Goal: Transaction & Acquisition: Download file/media

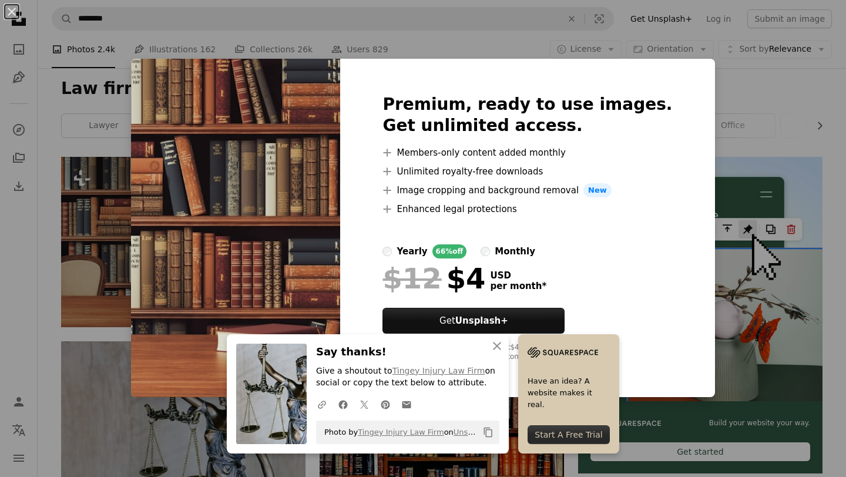
scroll to position [136, 0]
click at [782, 117] on div "An X shape Premium, ready to use images. Get unlimited access. A plus sign Memb…" at bounding box center [423, 238] width 846 height 477
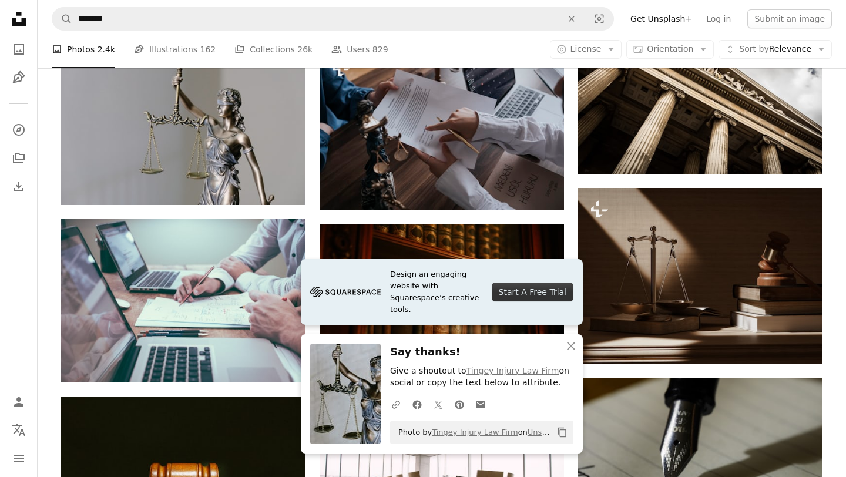
scroll to position [794, 0]
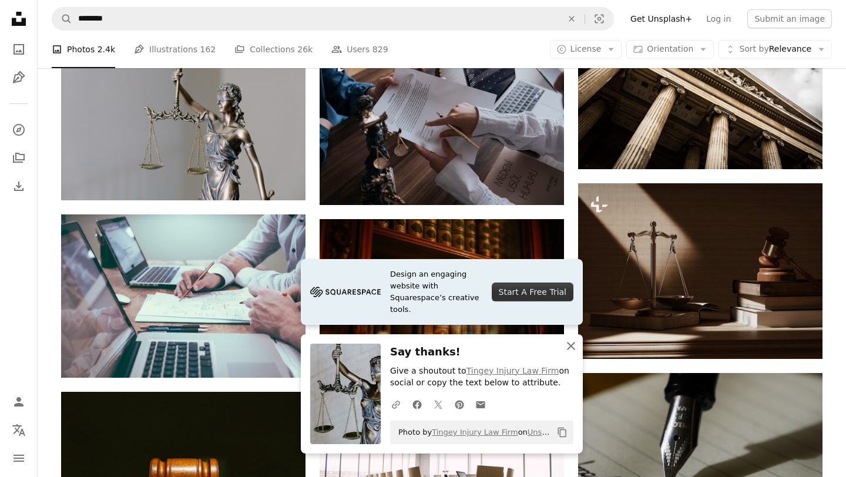
click at [567, 347] on icon "An X shape" at bounding box center [571, 346] width 14 height 14
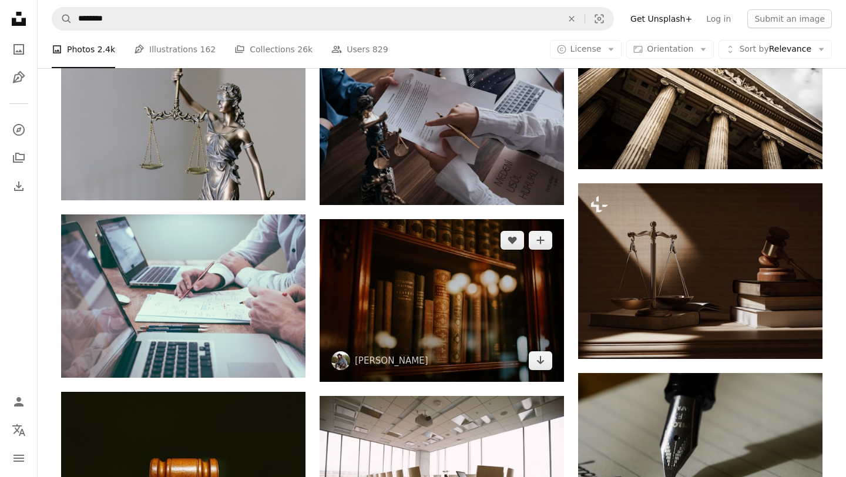
click at [548, 371] on img at bounding box center [442, 300] width 244 height 163
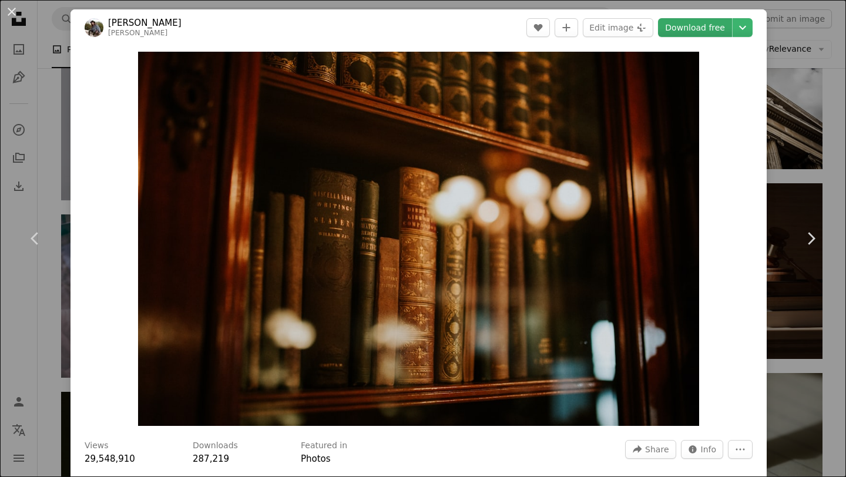
click at [697, 27] on link "Download free" at bounding box center [695, 27] width 74 height 19
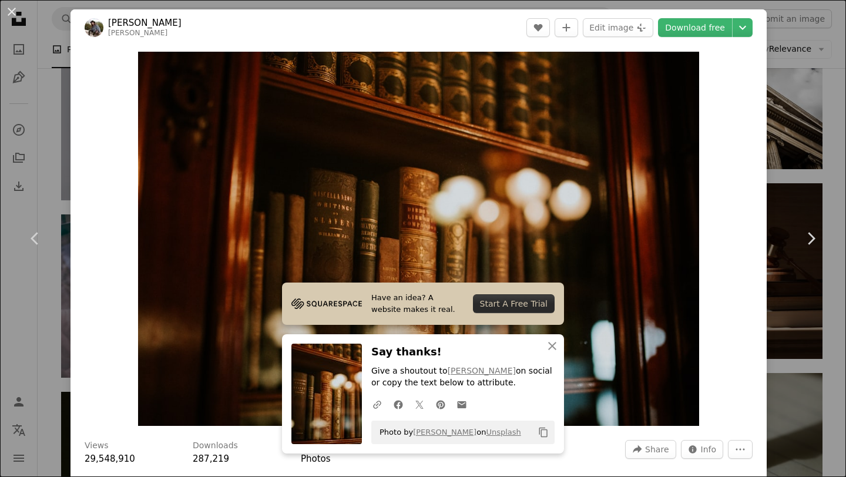
click at [832, 126] on div "An X shape Chevron left Chevron right [PERSON_NAME] clarissemeyer A heart A plu…" at bounding box center [423, 238] width 846 height 477
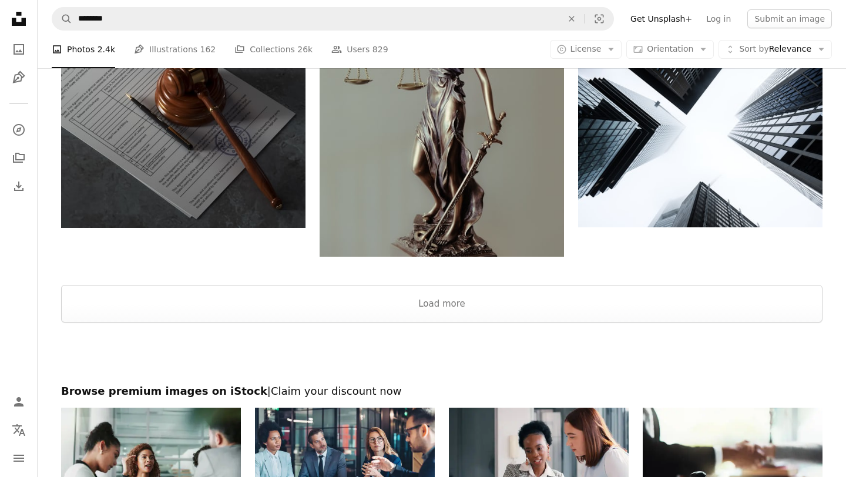
scroll to position [1472, 0]
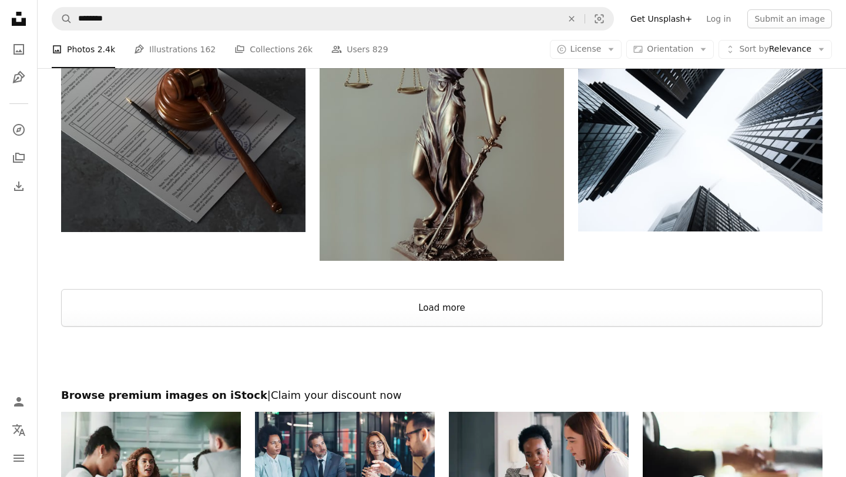
click at [464, 305] on button "Load more" at bounding box center [441, 308] width 761 height 38
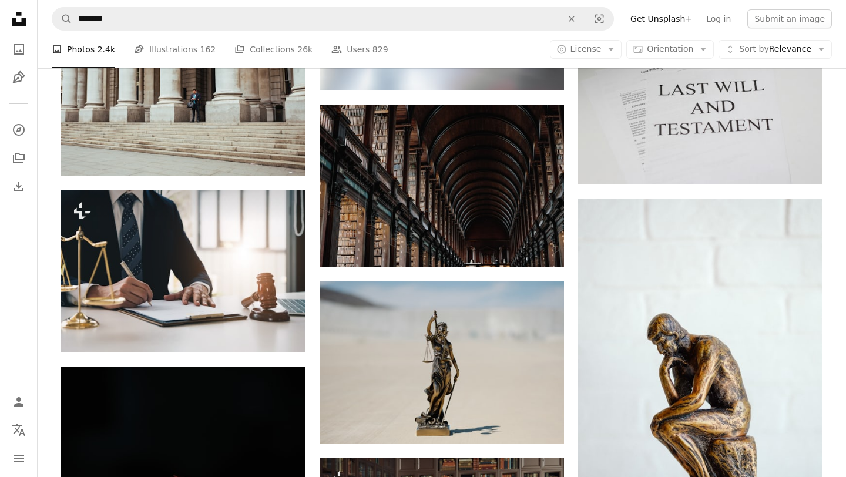
scroll to position [5921, 0]
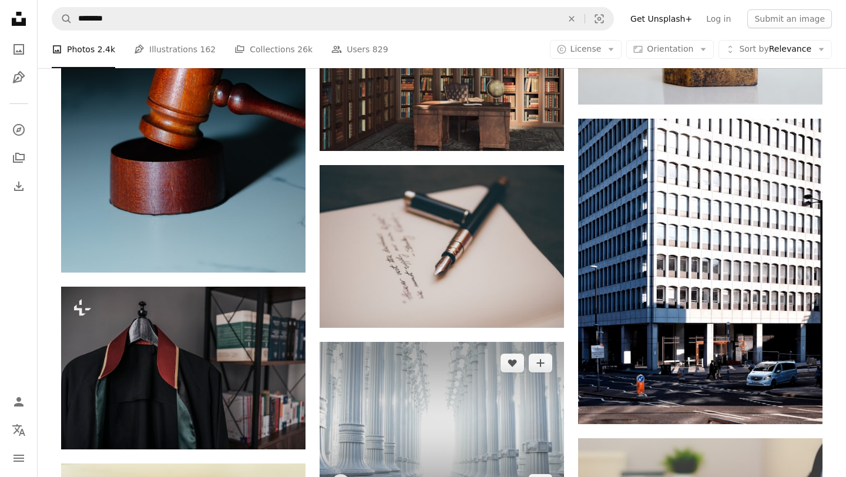
click at [399, 405] on img at bounding box center [442, 423] width 244 height 163
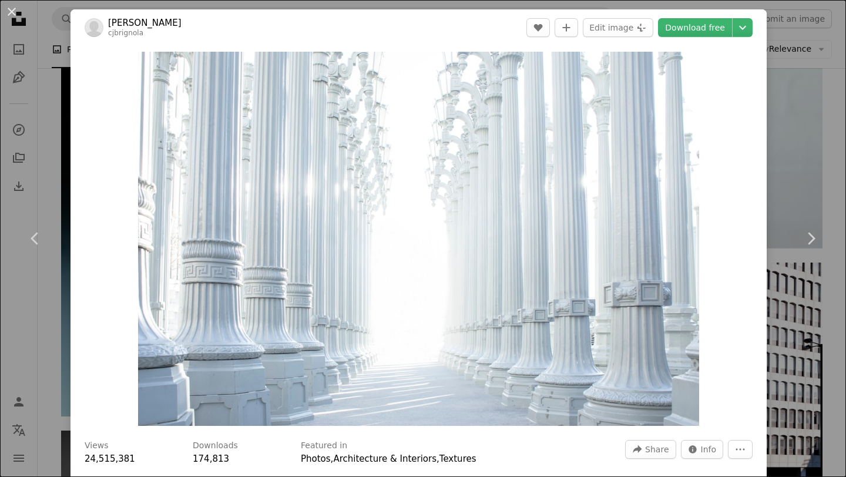
click at [826, 169] on div "An X shape Chevron left Chevron right [PERSON_NAME] cjbrignola A heart A plus s…" at bounding box center [423, 238] width 846 height 477
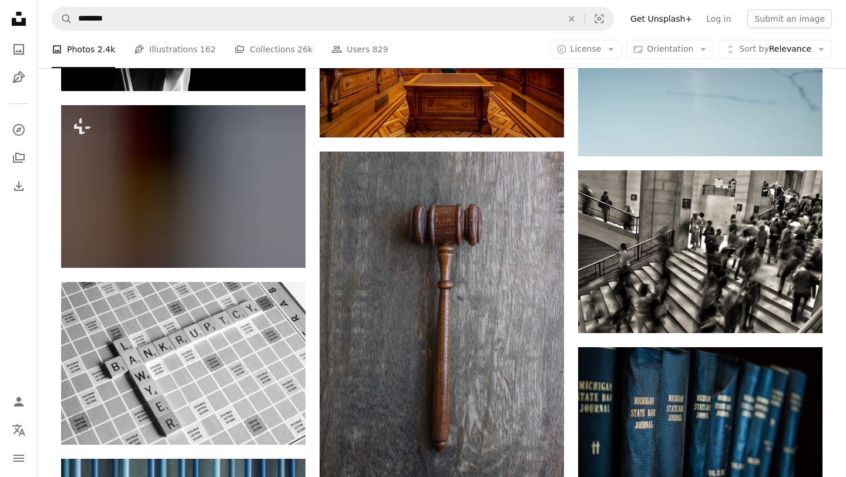
scroll to position [8268, 0]
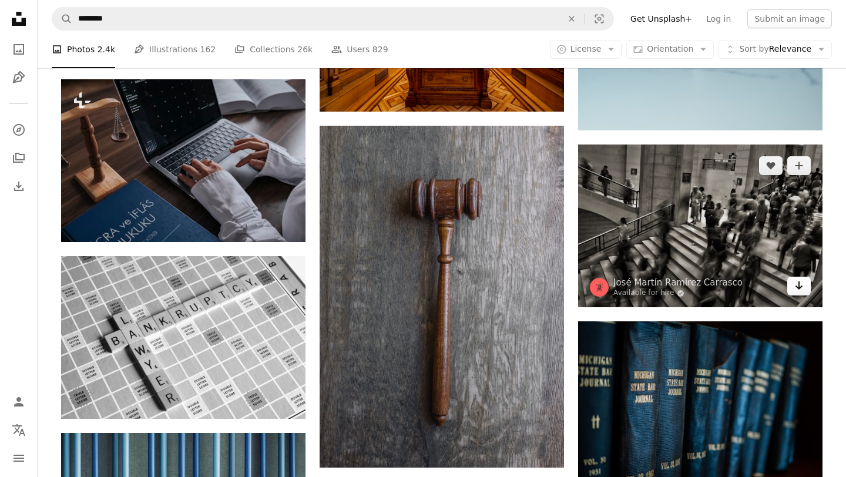
click at [804, 288] on link "Arrow pointing down" at bounding box center [798, 286] width 23 height 19
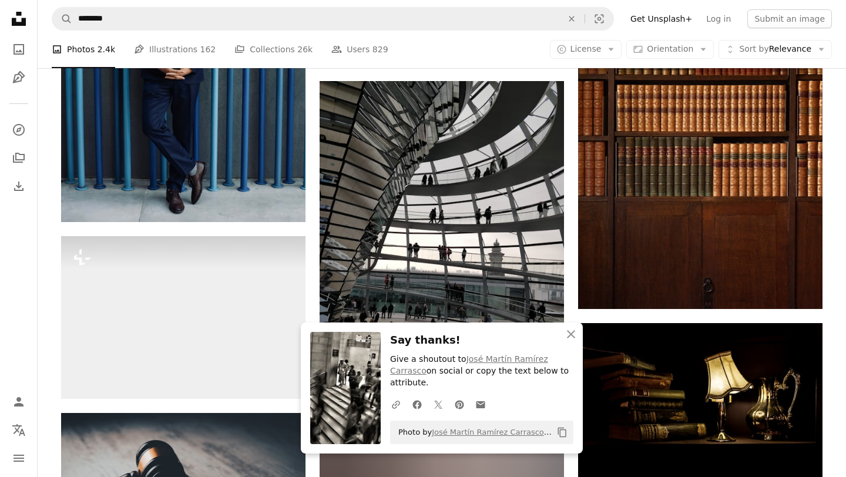
scroll to position [8850, 0]
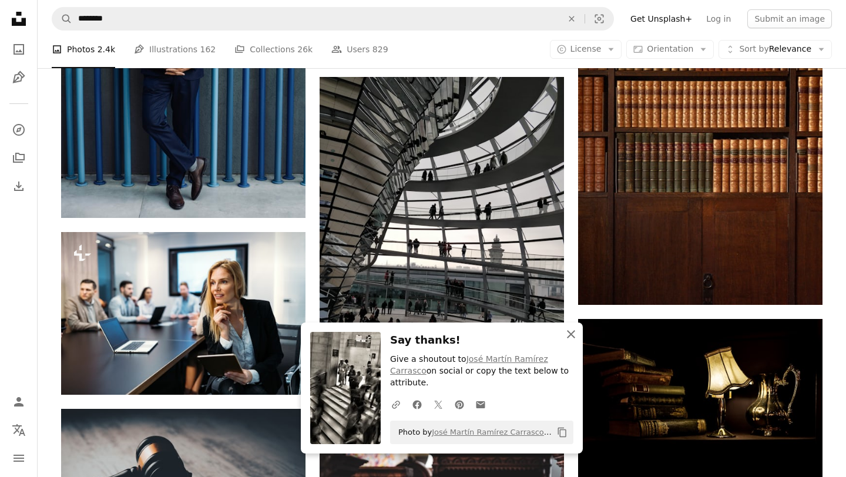
click at [569, 337] on icon "An X shape" at bounding box center [571, 334] width 14 height 14
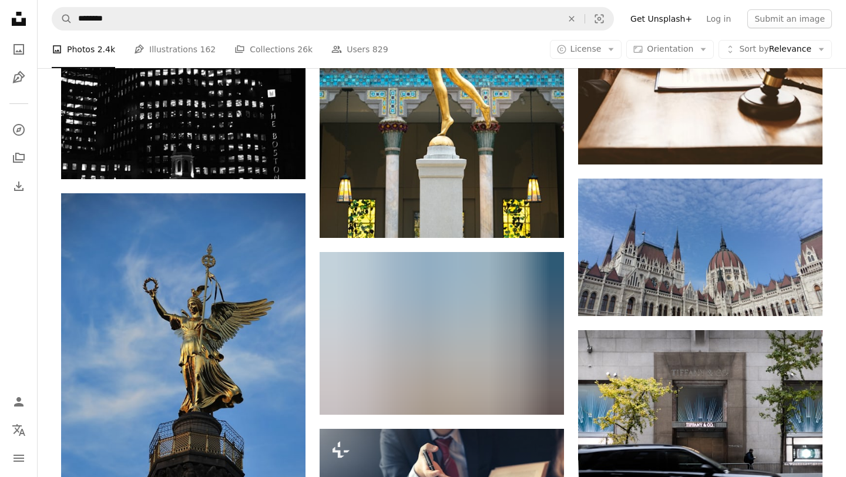
scroll to position [20604, 0]
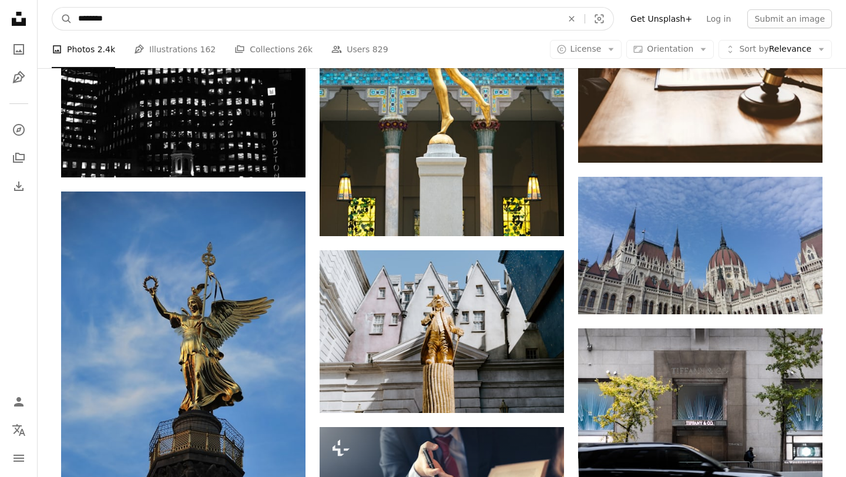
click at [119, 23] on input "********" at bounding box center [315, 19] width 486 height 22
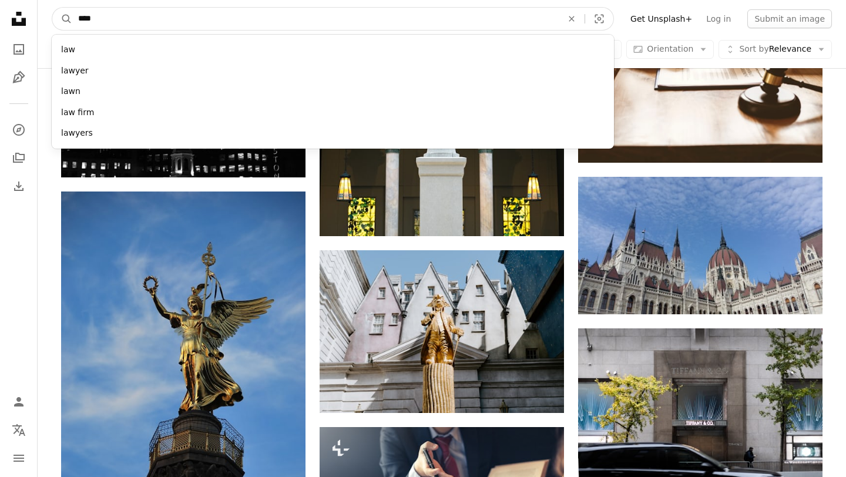
type input "***"
click at [52, 8] on button "A magnifying glass" at bounding box center [62, 19] width 20 height 22
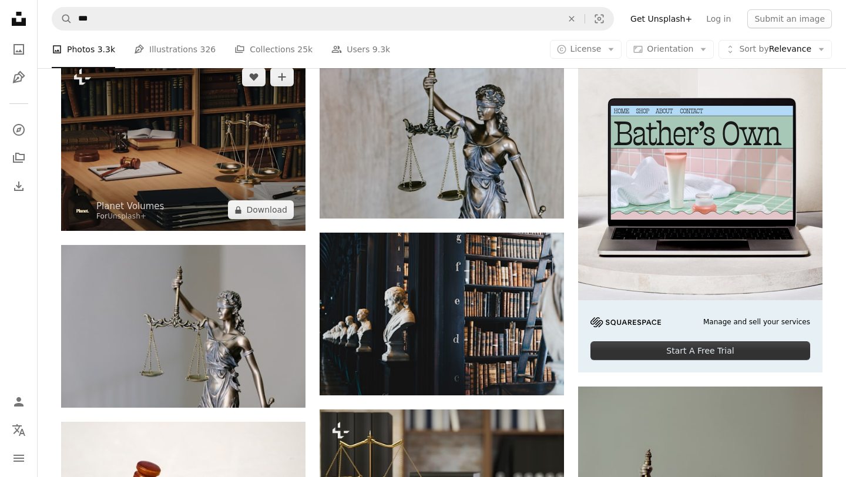
scroll to position [238, 0]
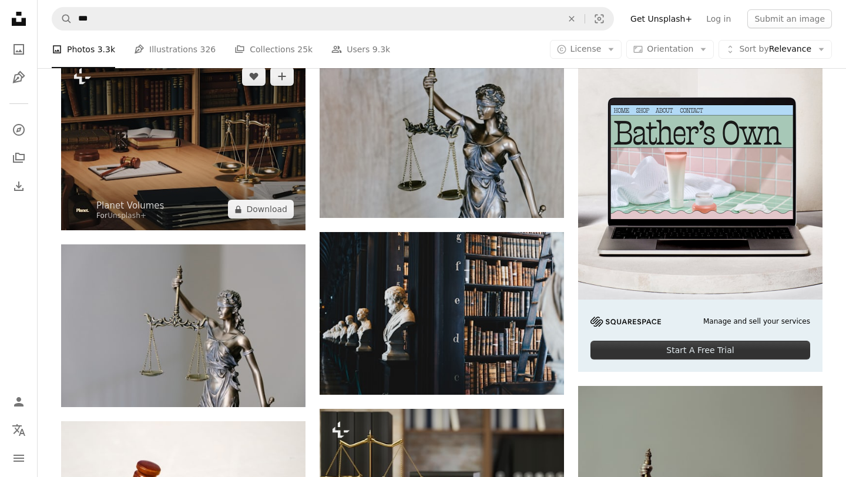
click at [183, 175] on img at bounding box center [183, 142] width 244 height 175
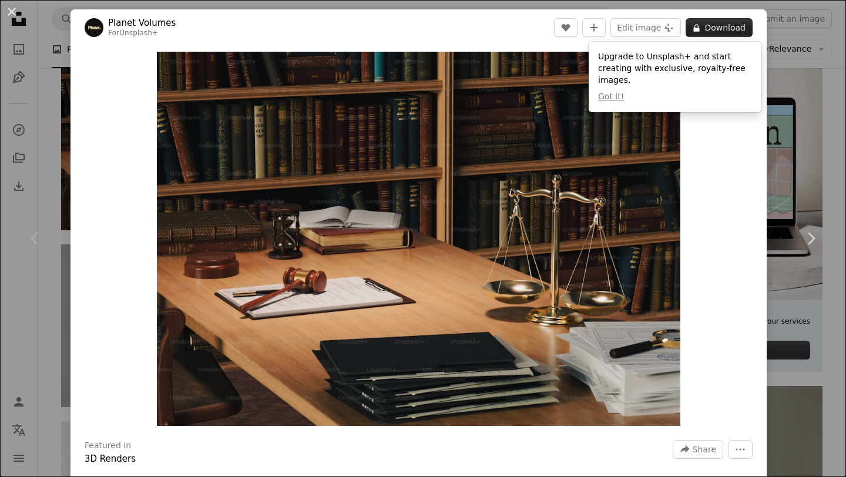
click at [700, 29] on icon at bounding box center [697, 28] width 6 height 8
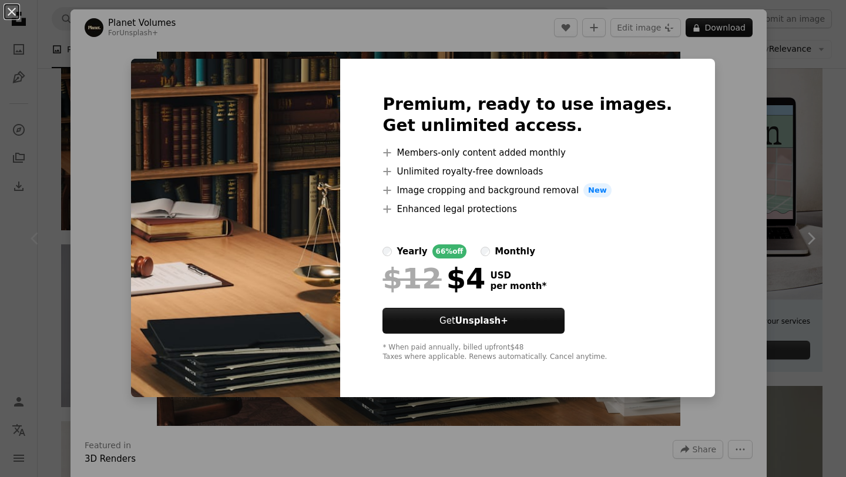
click at [785, 62] on div "An X shape Premium, ready to use images. Get unlimited access. A plus sign Memb…" at bounding box center [423, 238] width 846 height 477
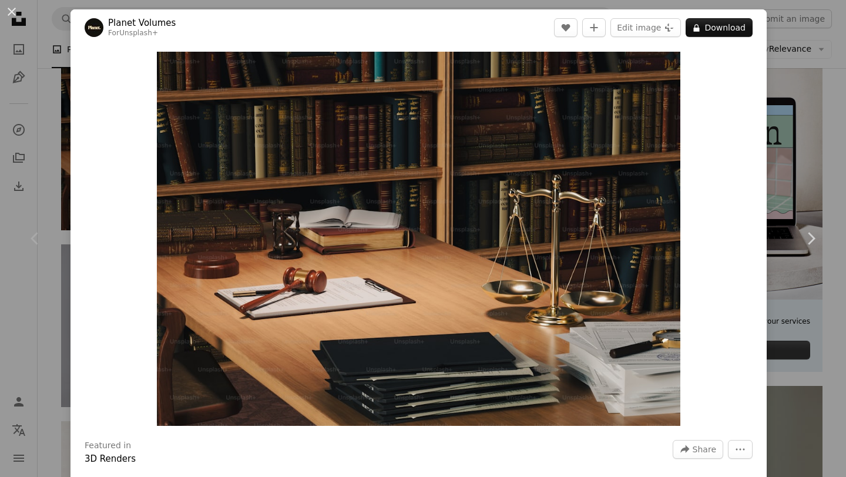
click at [798, 86] on div "An X shape Chevron left Chevron right Planet Volumes For Unsplash+ A heart A pl…" at bounding box center [423, 238] width 846 height 477
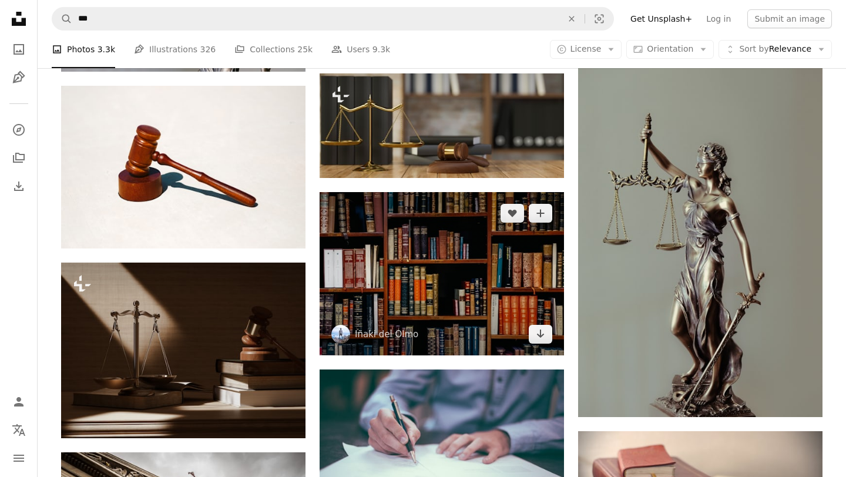
scroll to position [574, 0]
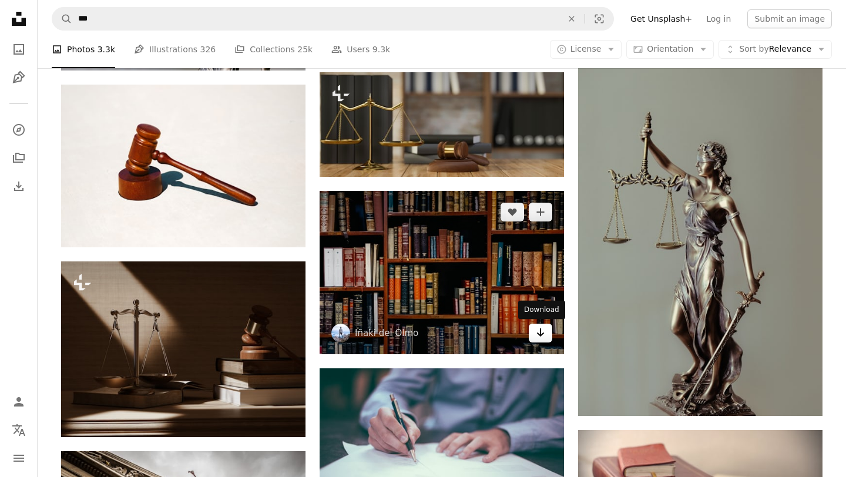
click at [544, 338] on icon "Arrow pointing down" at bounding box center [540, 332] width 9 height 14
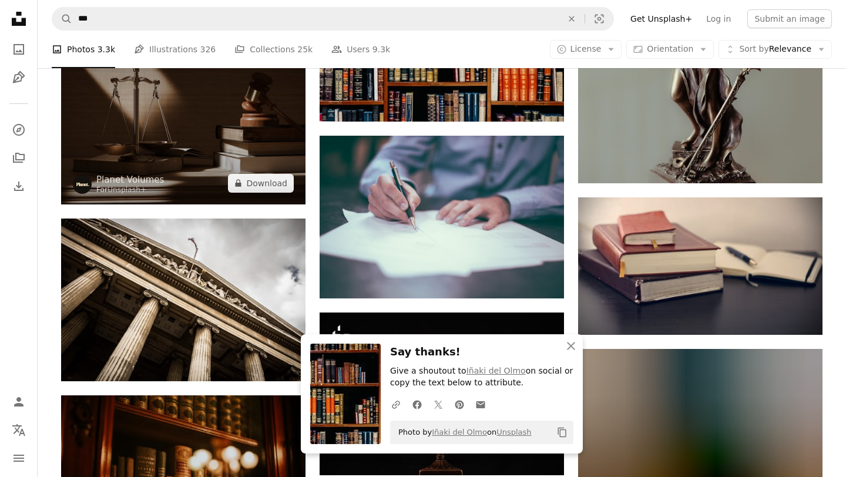
scroll to position [809, 0]
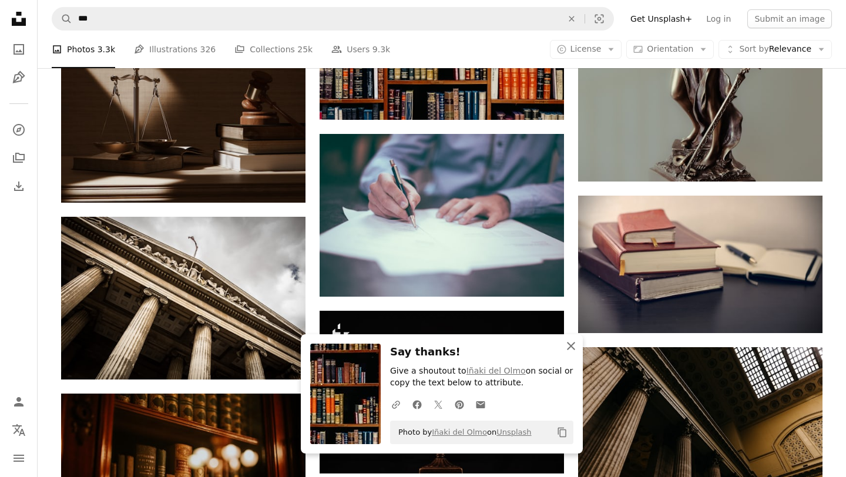
click at [567, 342] on icon "button" at bounding box center [571, 346] width 8 height 8
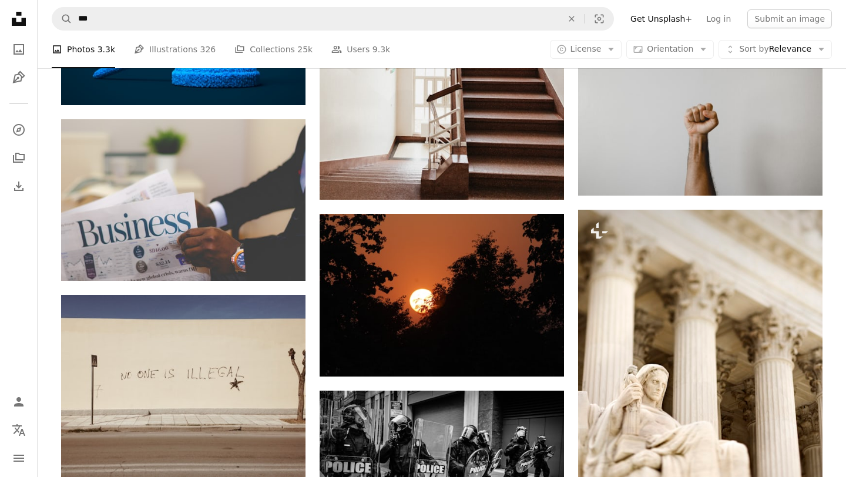
scroll to position [18400, 0]
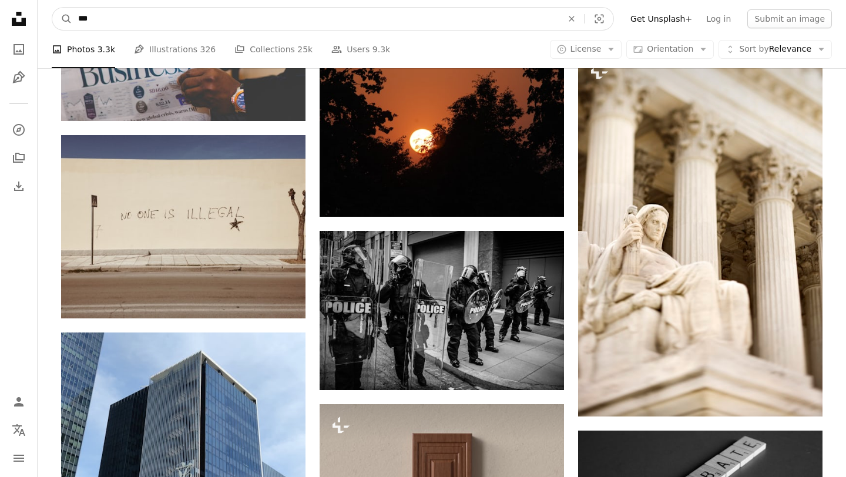
click at [312, 22] on input "***" at bounding box center [315, 19] width 486 height 22
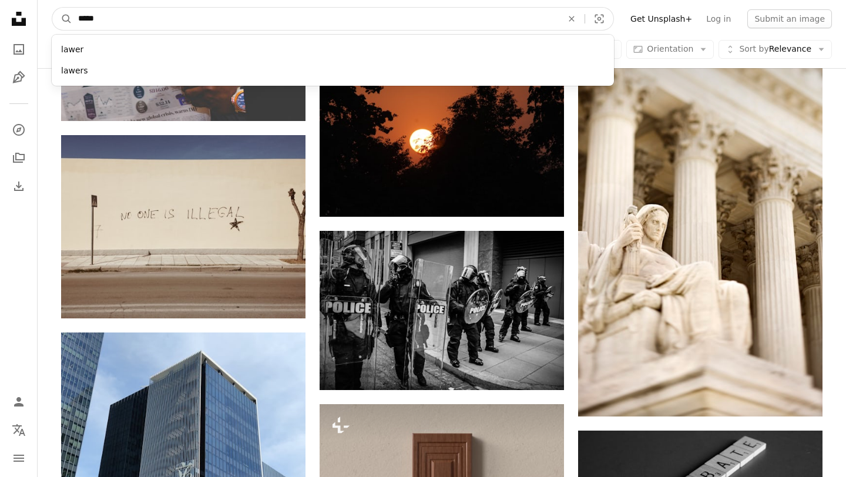
type input "*****"
click at [52, 8] on button "A magnifying glass" at bounding box center [62, 19] width 20 height 22
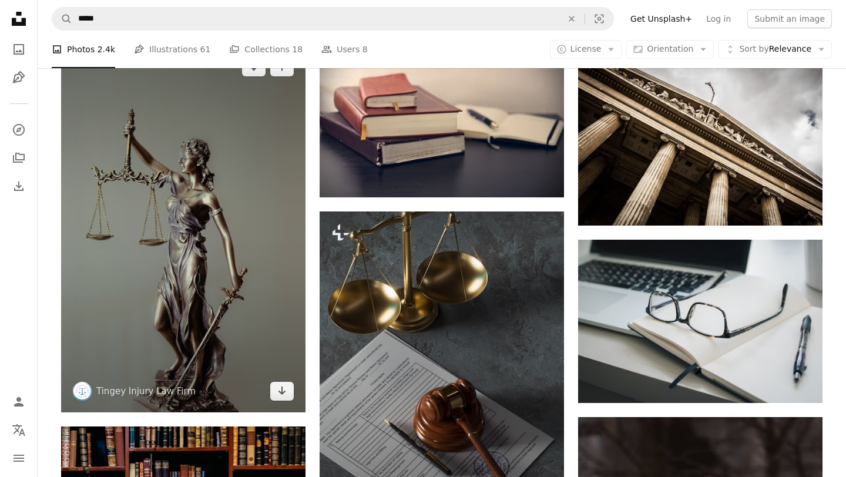
scroll to position [947, 0]
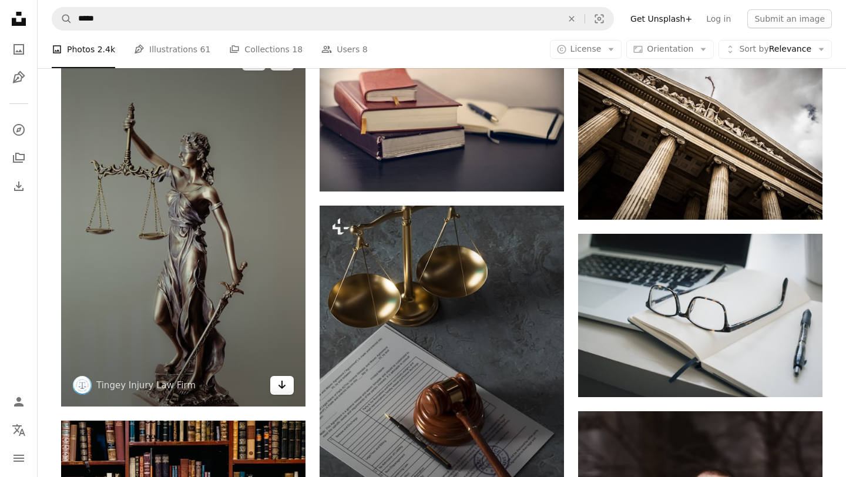
click at [279, 394] on link "Arrow pointing down" at bounding box center [281, 385] width 23 height 19
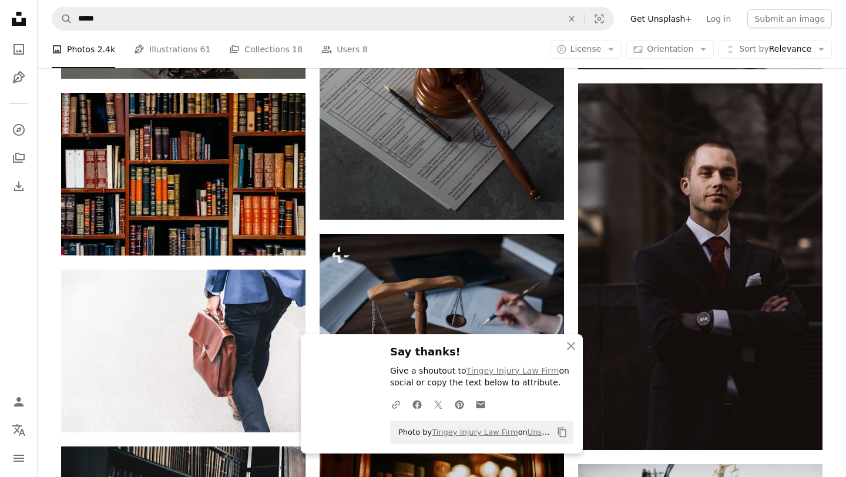
scroll to position [1333, 0]
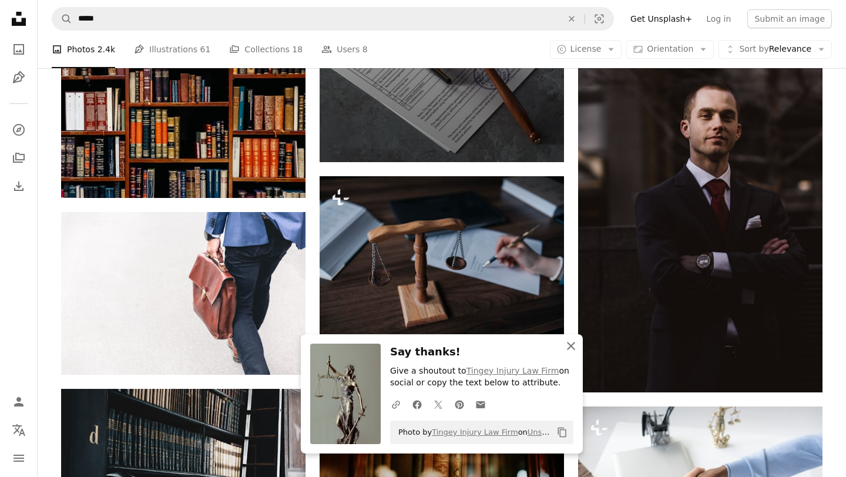
click at [577, 348] on icon "An X shape" at bounding box center [571, 346] width 14 height 14
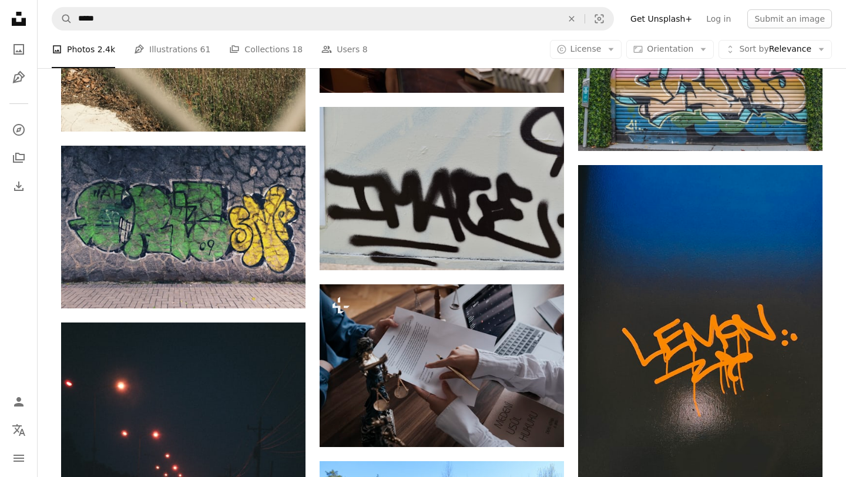
scroll to position [5278, 0]
